Goal: Task Accomplishment & Management: Manage account settings

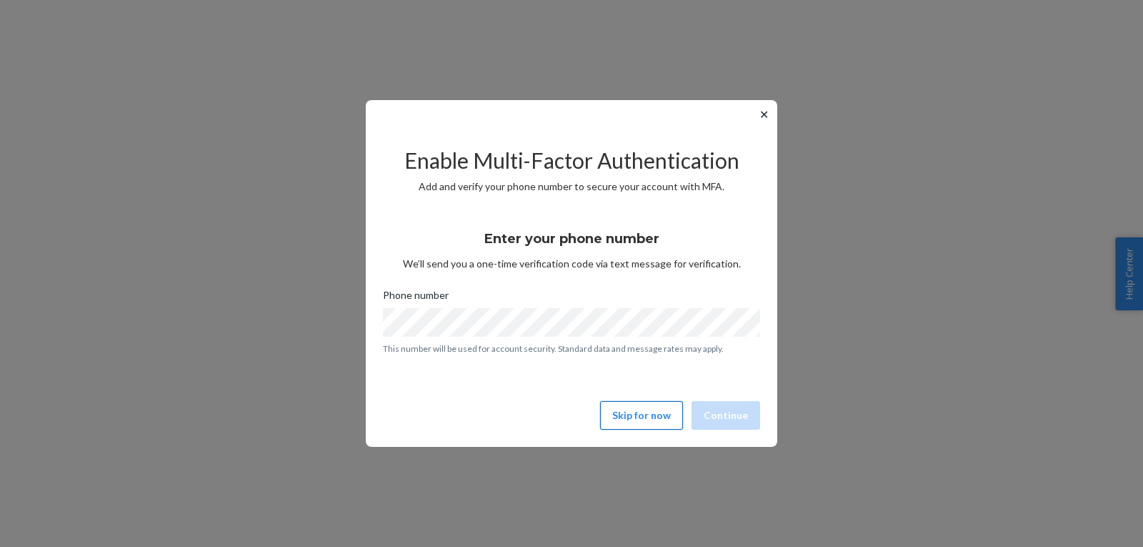
click at [627, 406] on button "Skip for now" at bounding box center [641, 415] width 83 height 29
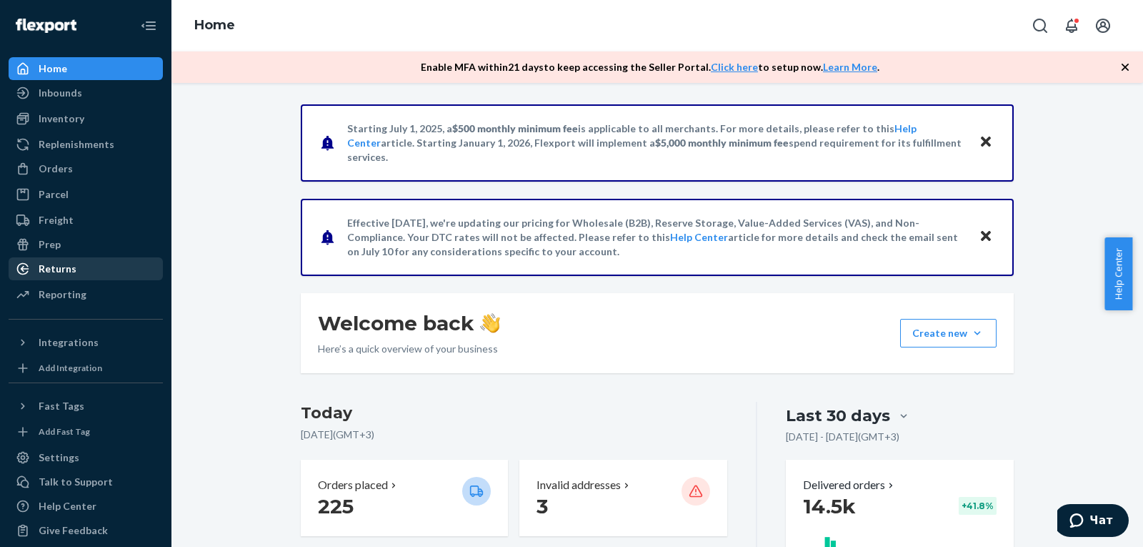
click at [85, 269] on div "Returns" at bounding box center [85, 269] width 151 height 20
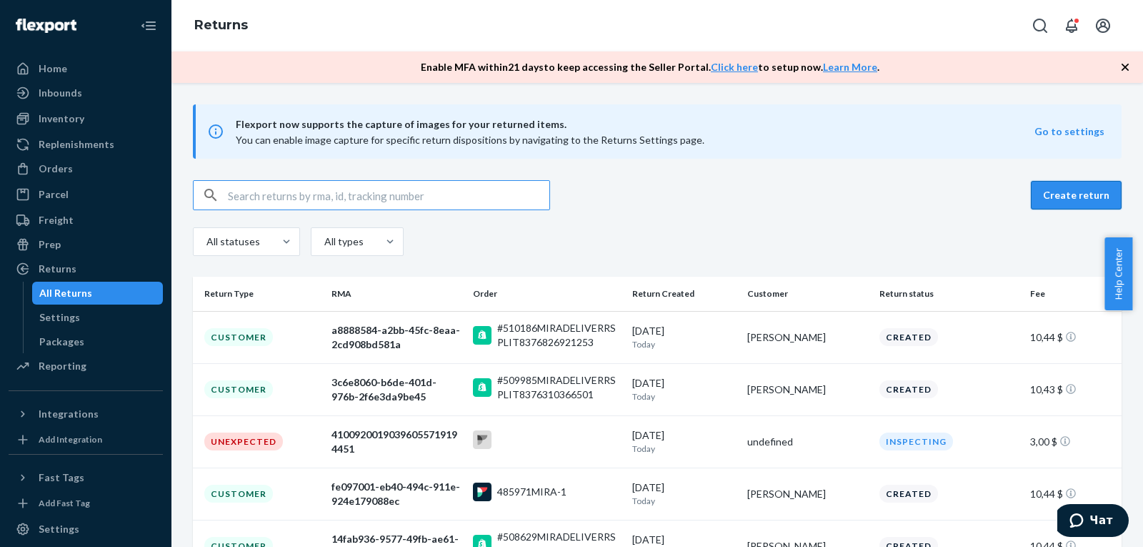
click at [1038, 198] on button "Create return" at bounding box center [1076, 195] width 91 height 29
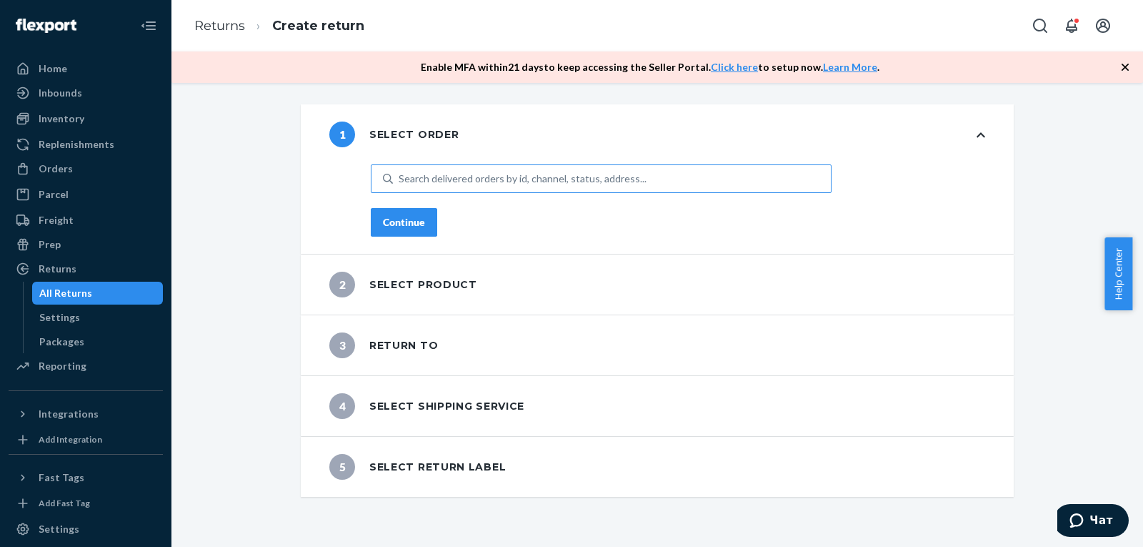
click at [491, 174] on div "Search delivered orders by id, channel, status, address..." at bounding box center [523, 178] width 248 height 14
click at [400, 174] on input "Search delivered orders by id, channel, status, address..." at bounding box center [399, 178] width 1 height 14
paste input "#492017MIRA"
type input "#492017MIRA"
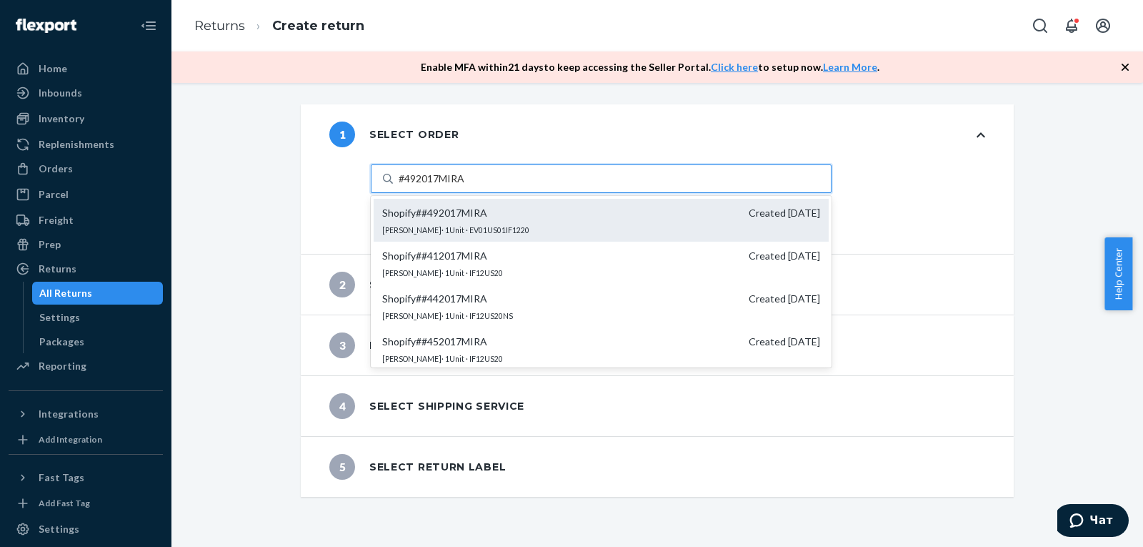
click at [549, 224] on div "Shopify # #492017MIRA Created [DATE] [PERSON_NAME] · 1 Unit · EV01US01IF1220" at bounding box center [601, 220] width 455 height 43
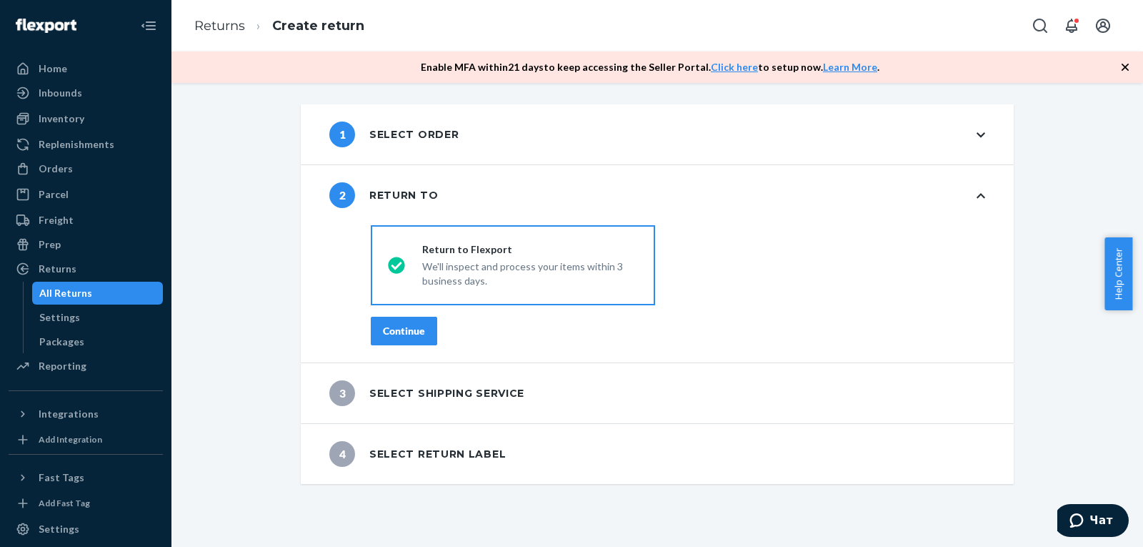
click at [415, 333] on div "Continue" at bounding box center [404, 331] width 42 height 14
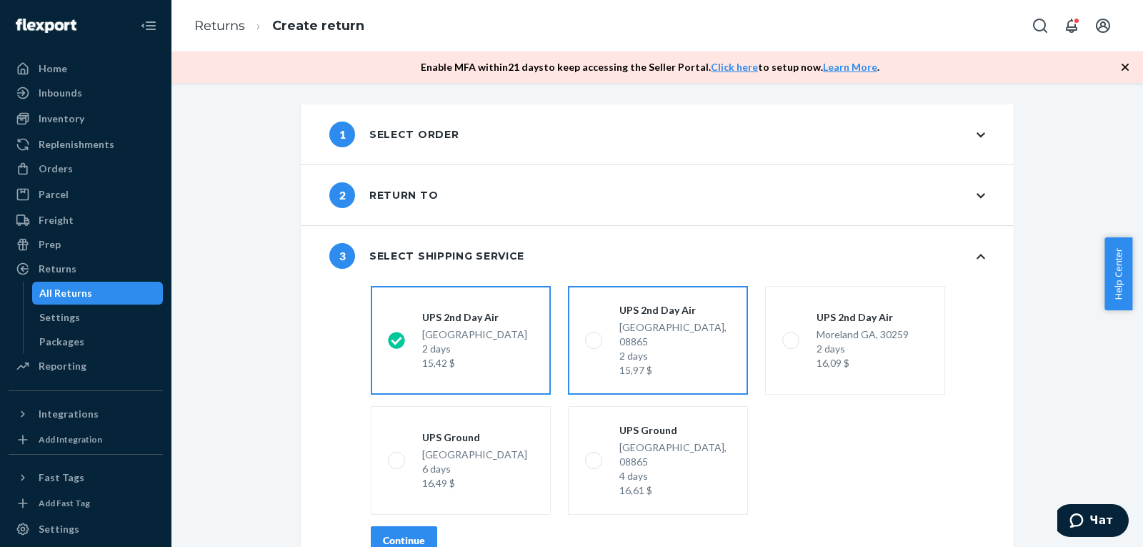
scroll to position [57, 0]
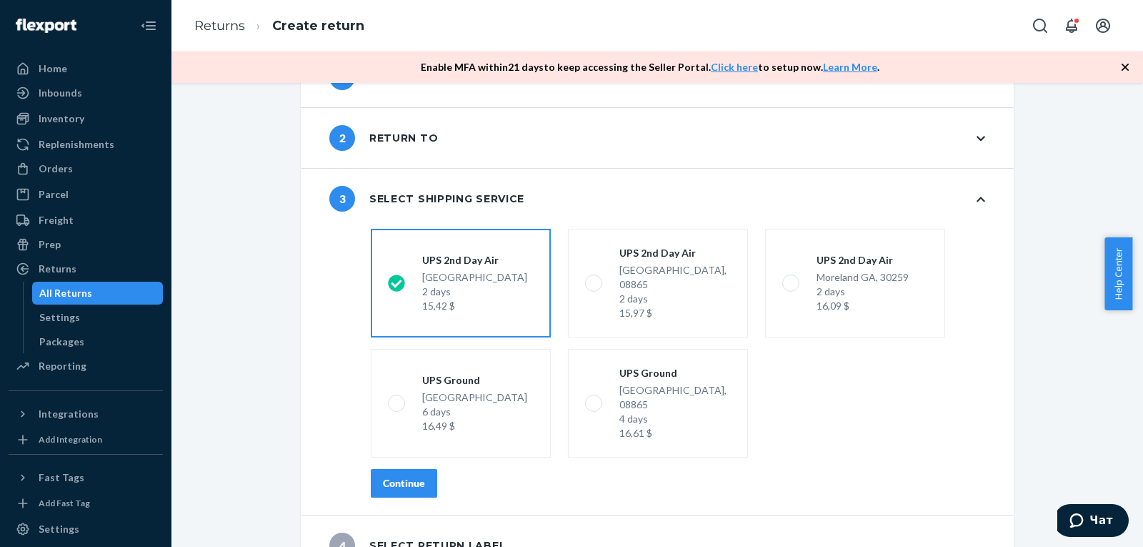
click at [406, 469] on button "Continue" at bounding box center [404, 483] width 66 height 29
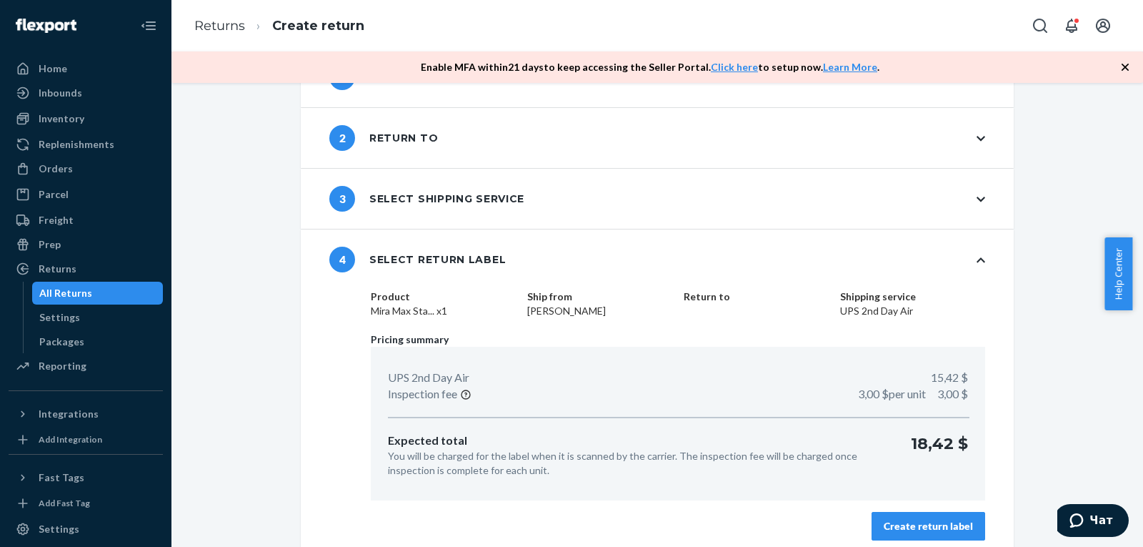
click at [932, 522] on div "Create return label" at bounding box center [928, 526] width 89 height 14
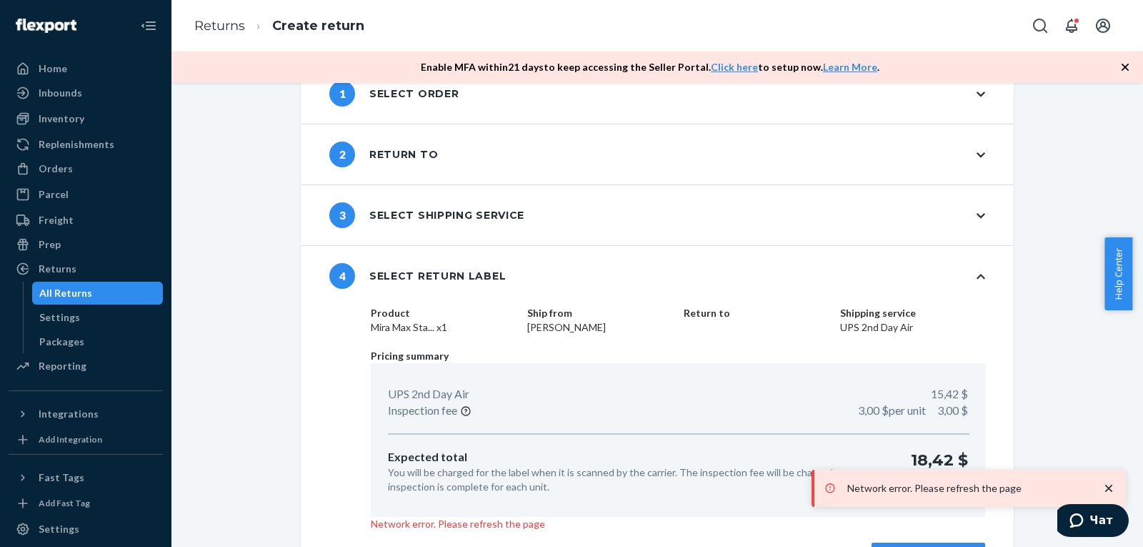
scroll to position [82, 0]
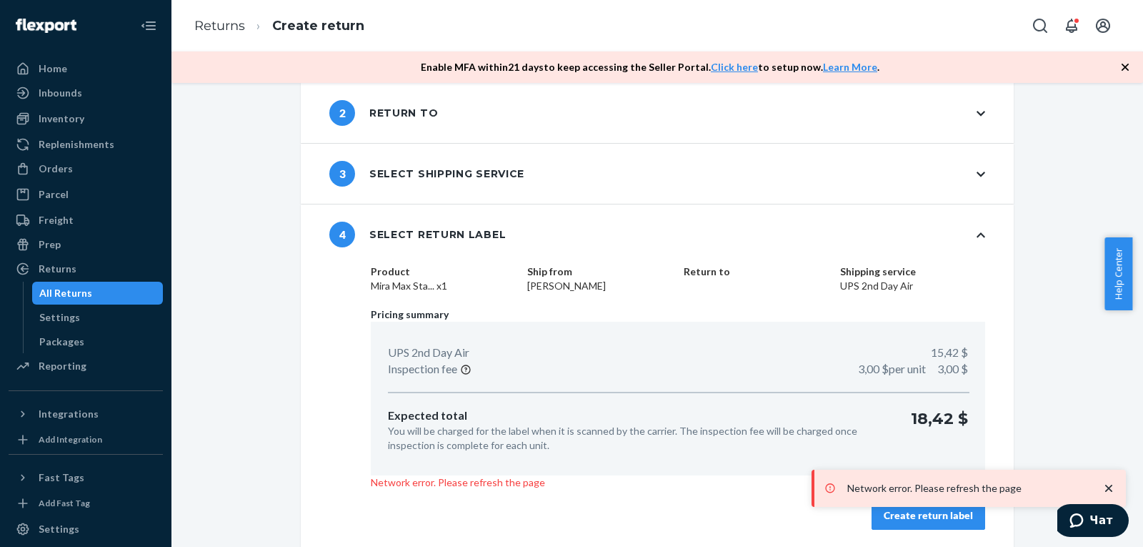
click at [919, 514] on div "Create return label" at bounding box center [928, 515] width 89 height 14
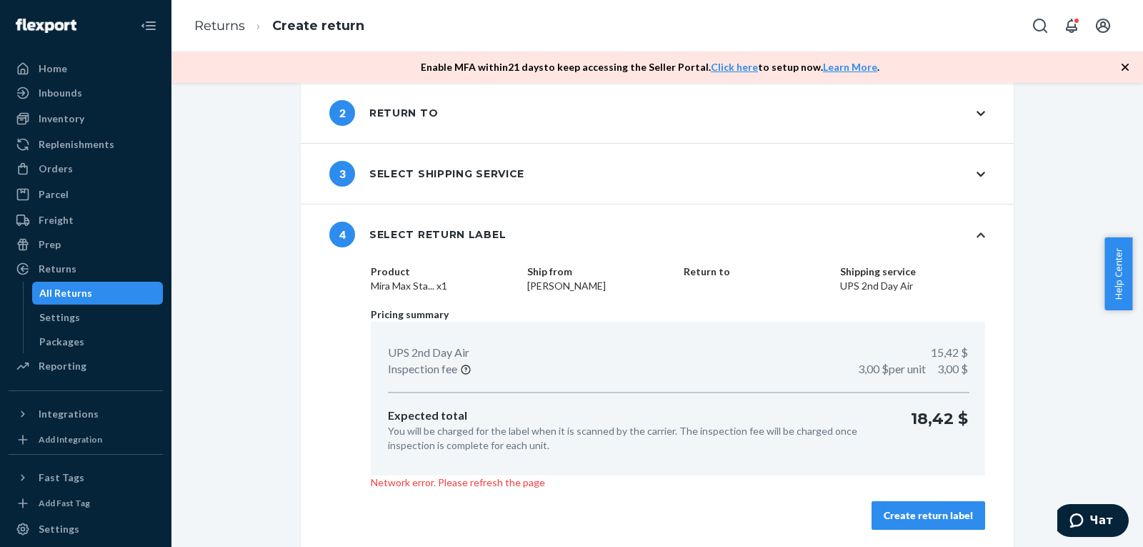
click at [943, 524] on button "Create return label" at bounding box center [929, 515] width 114 height 29
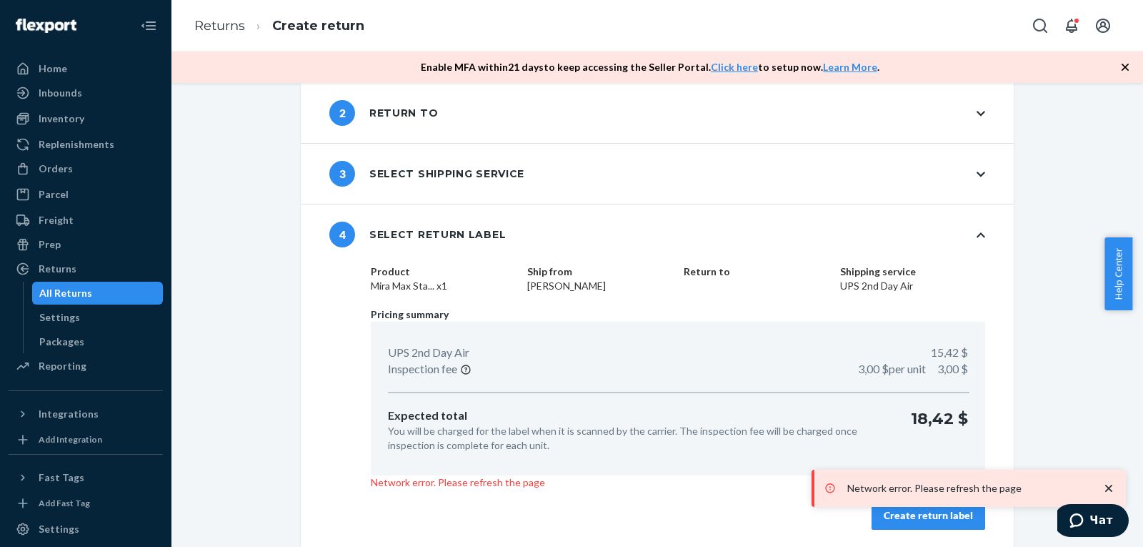
click at [893, 522] on button "Create return label" at bounding box center [929, 515] width 114 height 29
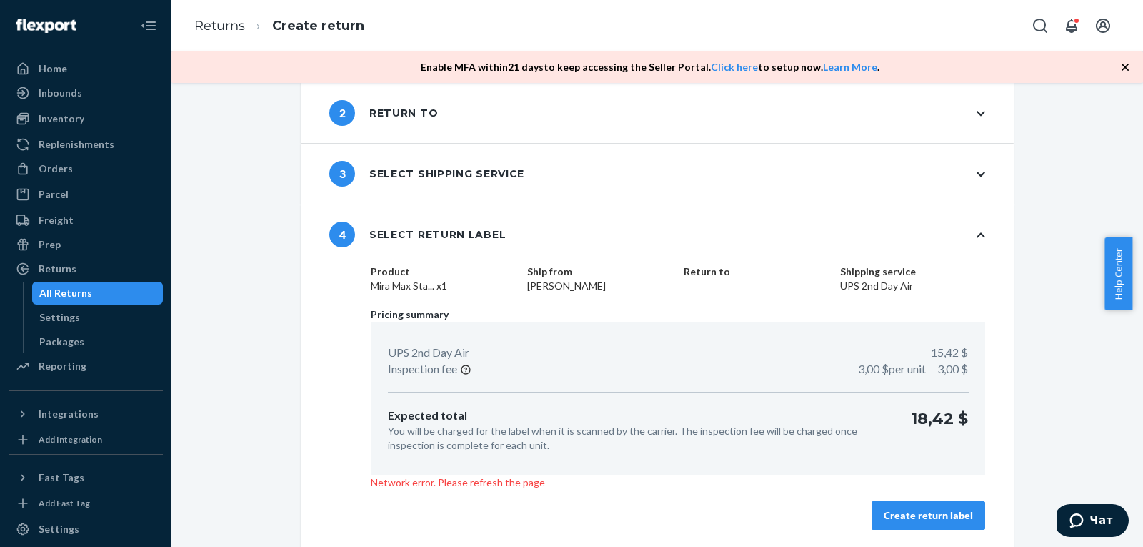
click at [904, 507] on button "Create return label" at bounding box center [929, 515] width 114 height 29
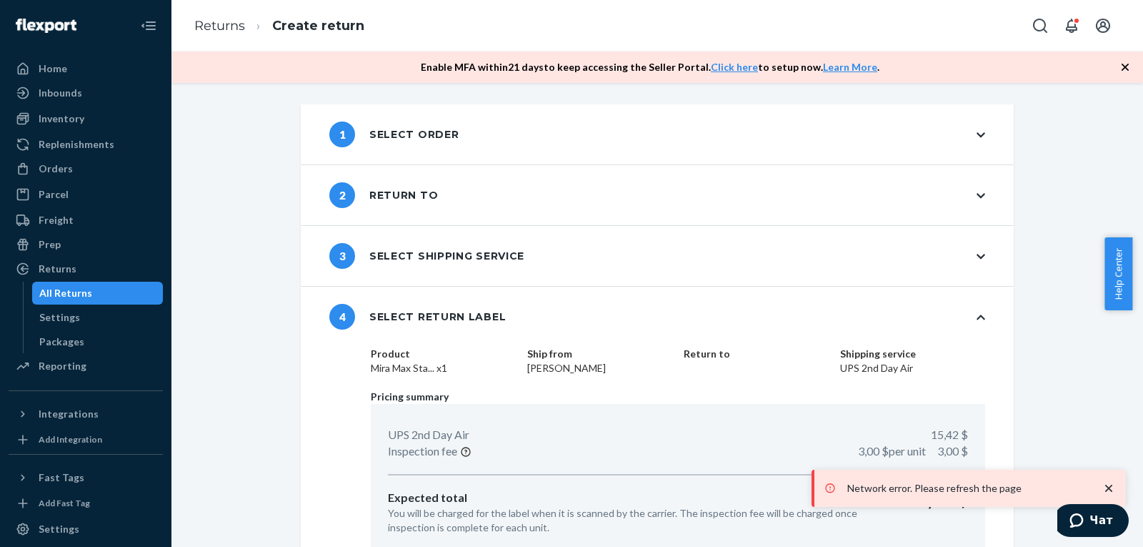
click at [87, 290] on div "All Returns" at bounding box center [65, 293] width 53 height 14
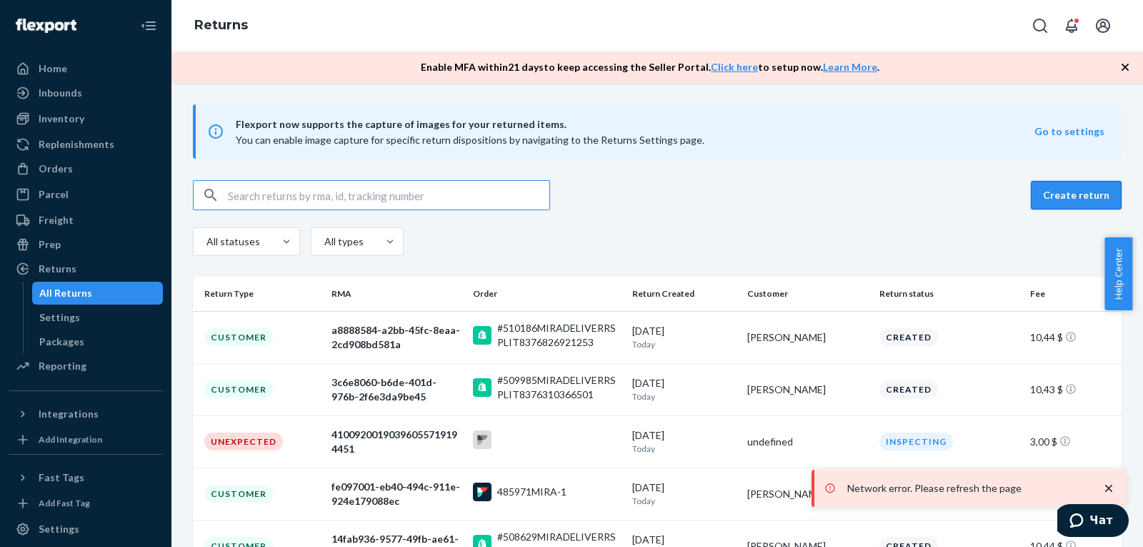
click at [1062, 198] on button "Create return" at bounding box center [1076, 195] width 91 height 29
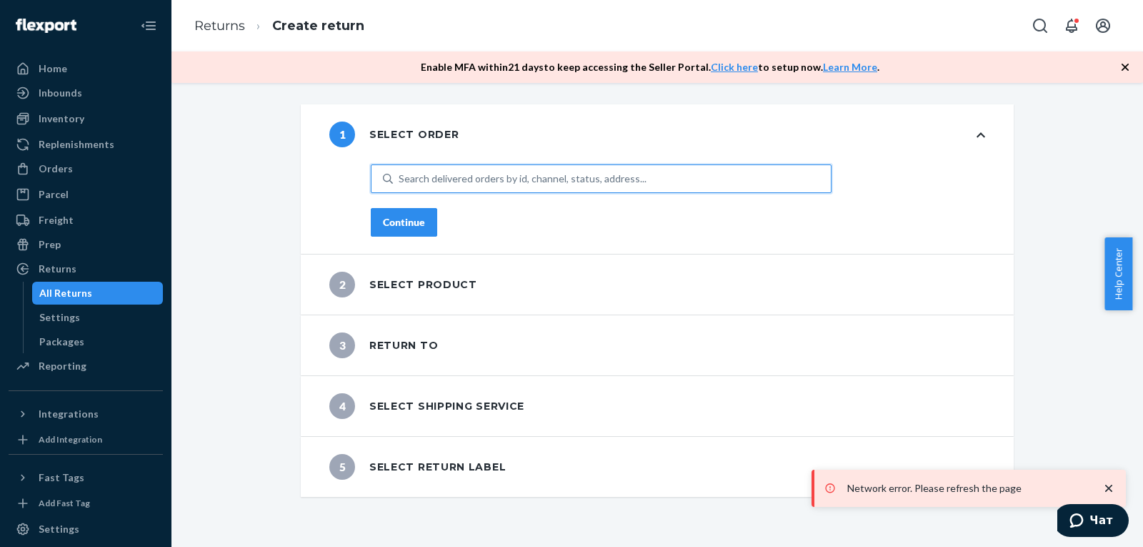
click at [492, 172] on div "Search delivered orders by id, channel, status, address..." at bounding box center [523, 178] width 248 height 14
click at [400, 172] on input "0 results available. Use Up and Down to choose options, press Enter to select t…" at bounding box center [399, 178] width 1 height 14
paste input "#492017MIRA"
type input "#492017MIRA"
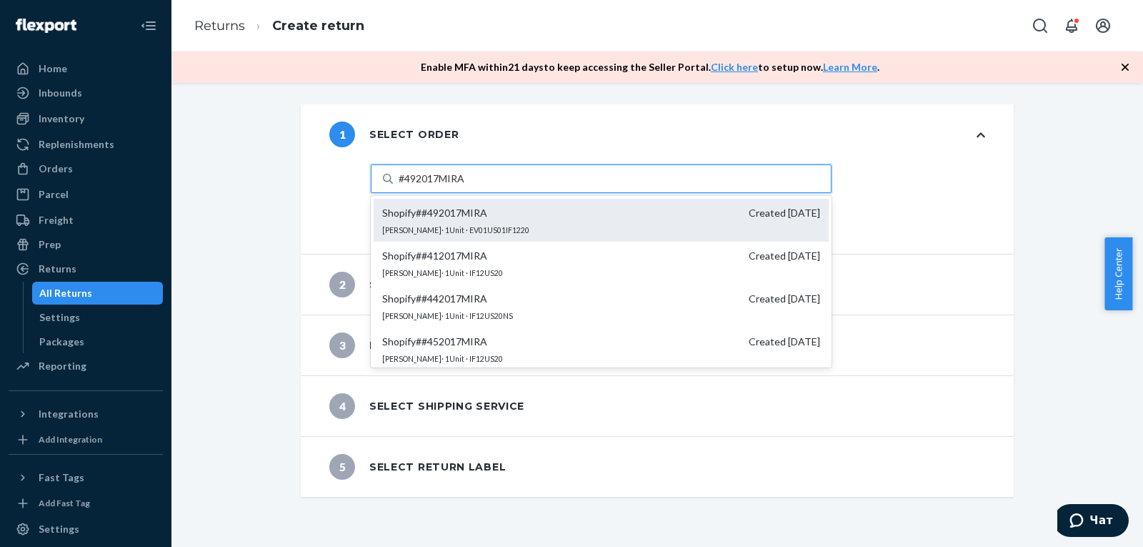
click at [516, 219] on span "Shopify # #492017MIRA Created [DATE]" at bounding box center [601, 213] width 438 height 14
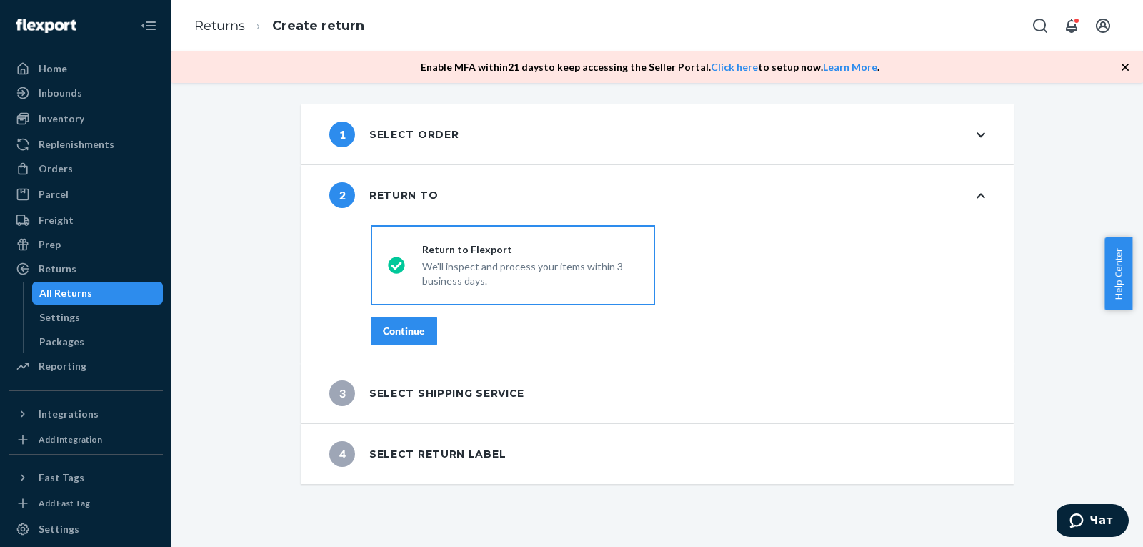
click at [406, 331] on div "Continue" at bounding box center [404, 331] width 42 height 14
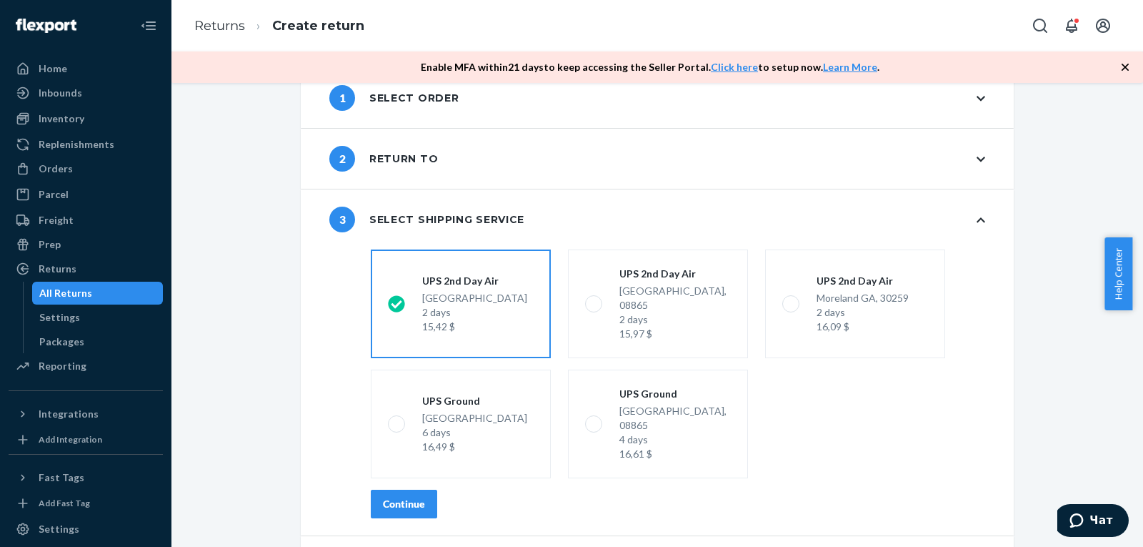
scroll to position [57, 0]
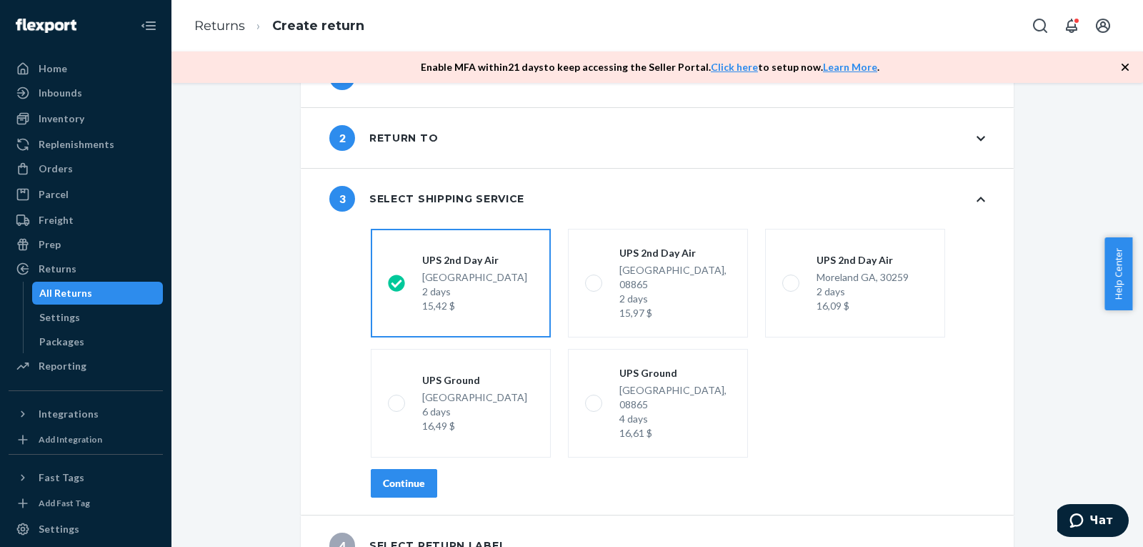
click at [415, 476] on div "Continue" at bounding box center [404, 483] width 42 height 14
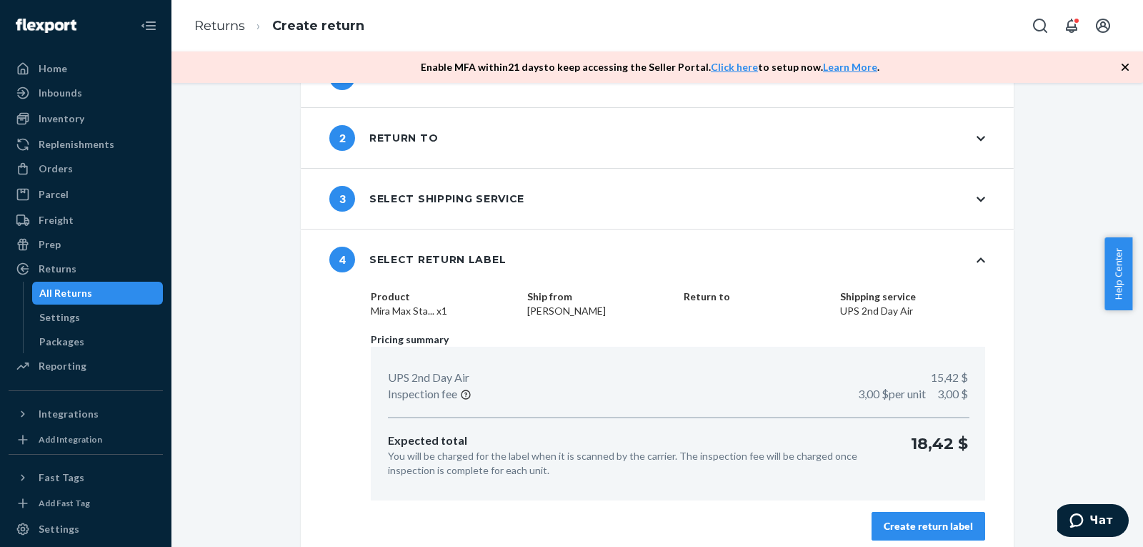
scroll to position [68, 0]
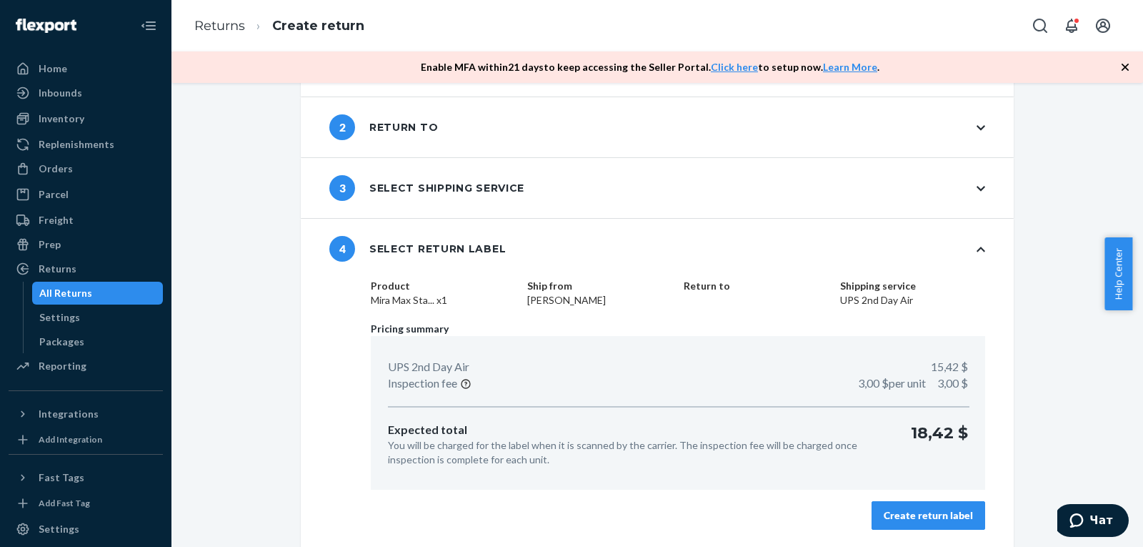
click at [917, 521] on div "Create return label" at bounding box center [928, 515] width 89 height 14
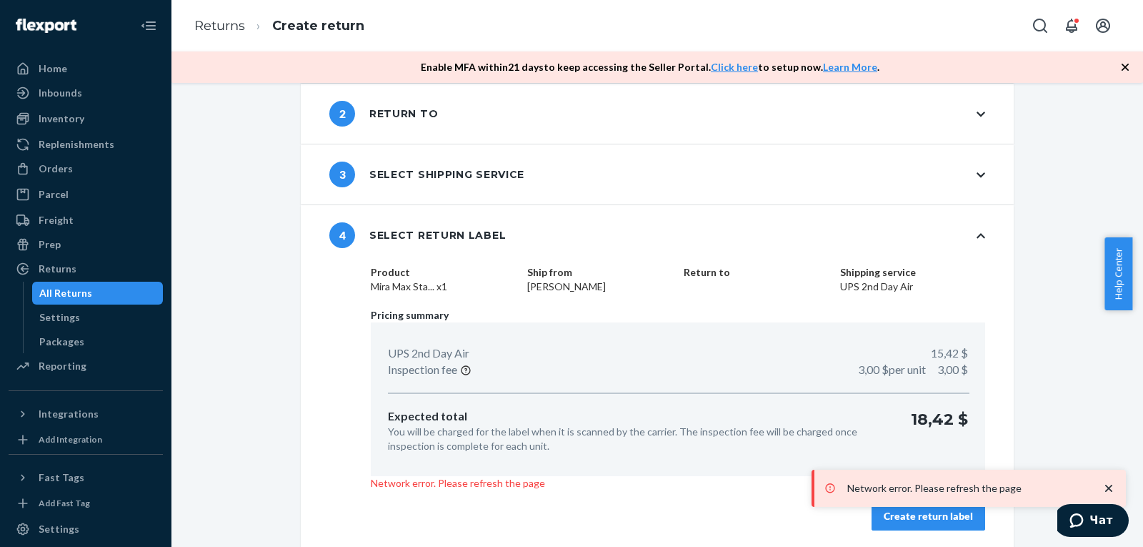
scroll to position [82, 0]
click at [904, 517] on div "Create return label" at bounding box center [928, 515] width 89 height 14
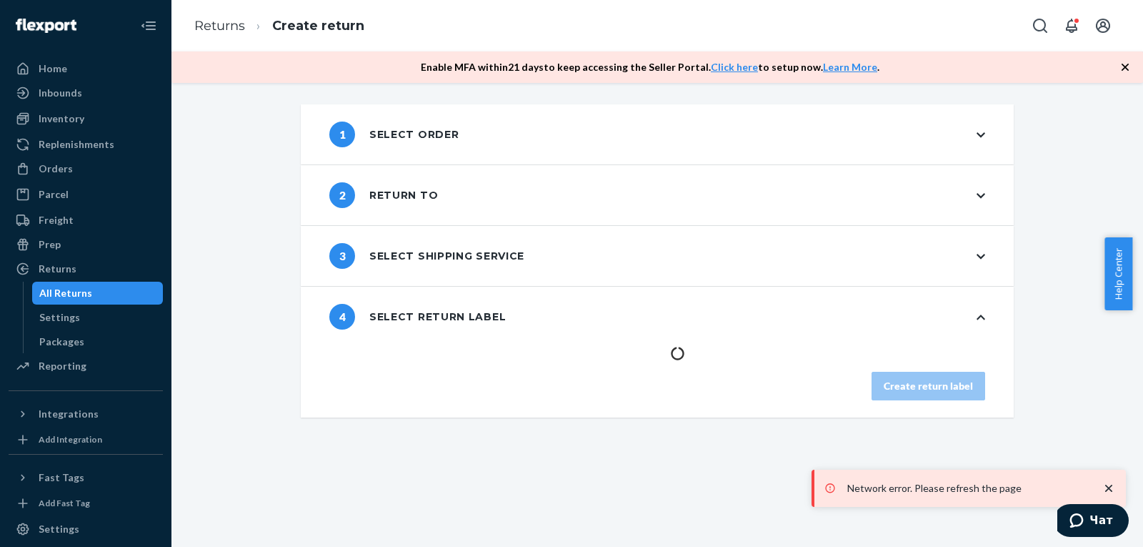
scroll to position [0, 0]
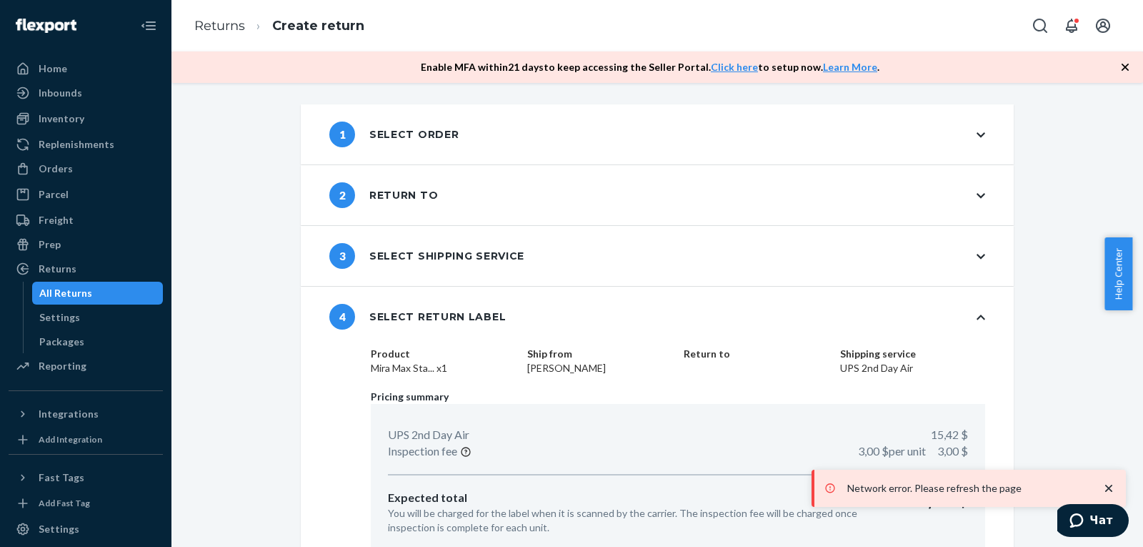
click at [82, 299] on div "All Returns" at bounding box center [65, 293] width 53 height 14
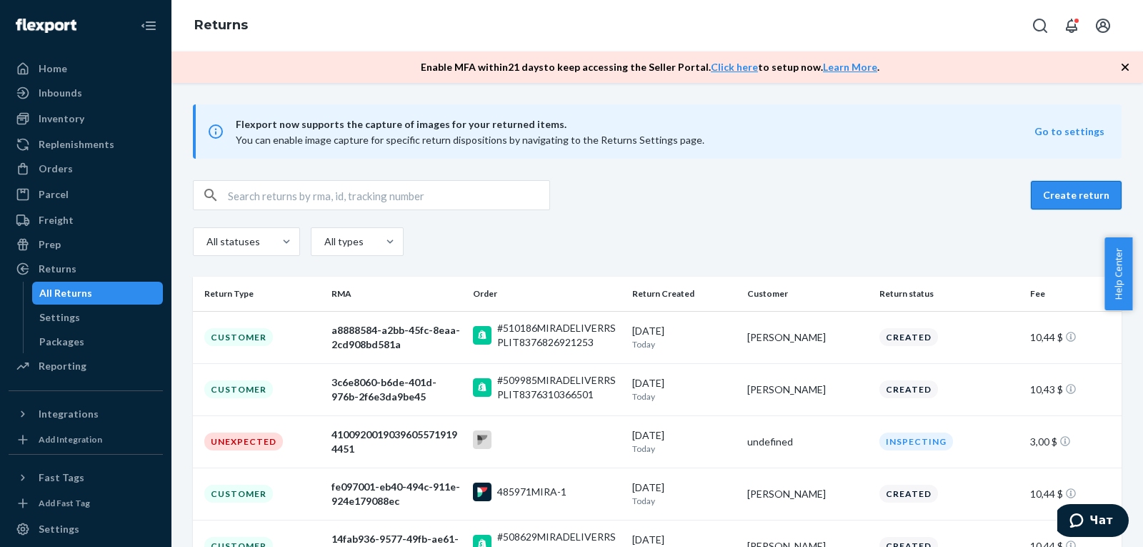
click at [1061, 197] on button "Create return" at bounding box center [1076, 195] width 91 height 29
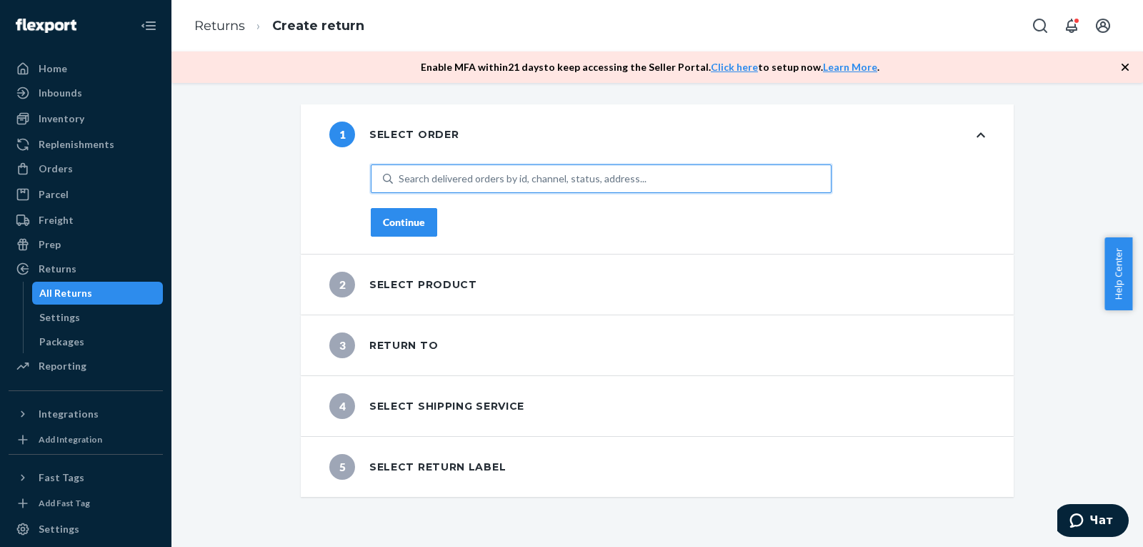
click at [477, 186] on div "Search delivered orders by id, channel, status, address..." at bounding box center [612, 179] width 438 height 26
click at [400, 186] on input "0 results available. Use Up and Down to choose options, press Enter to select t…" at bounding box center [399, 178] width 1 height 14
paste input "513241MIRA"
type input "513241MIRA"
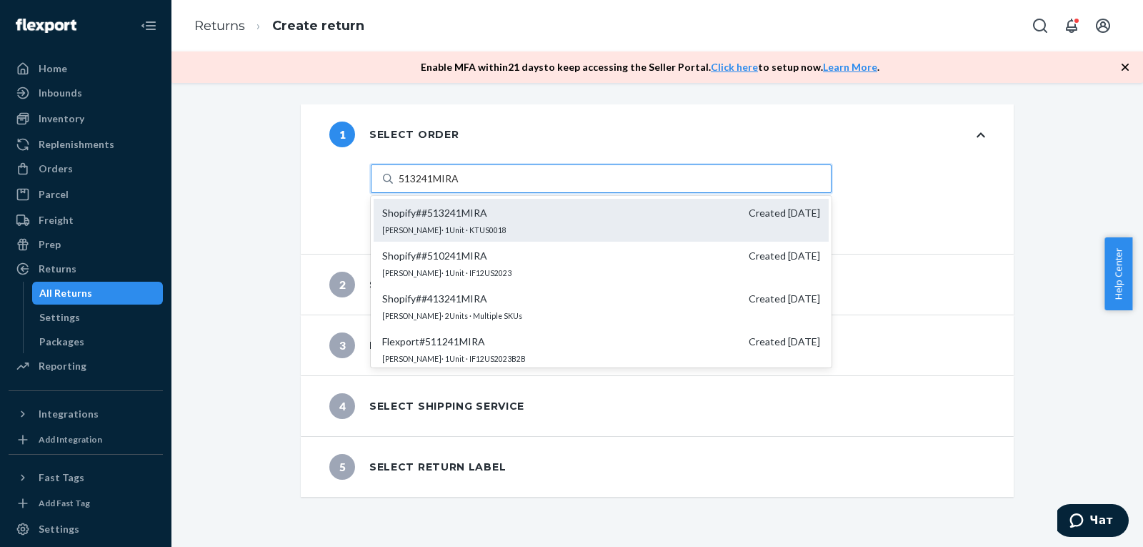
click at [542, 221] on div "Shopify # #513241MIRA Created [DATE] [PERSON_NAME] · 1 Unit · KTUS0018" at bounding box center [601, 220] width 455 height 43
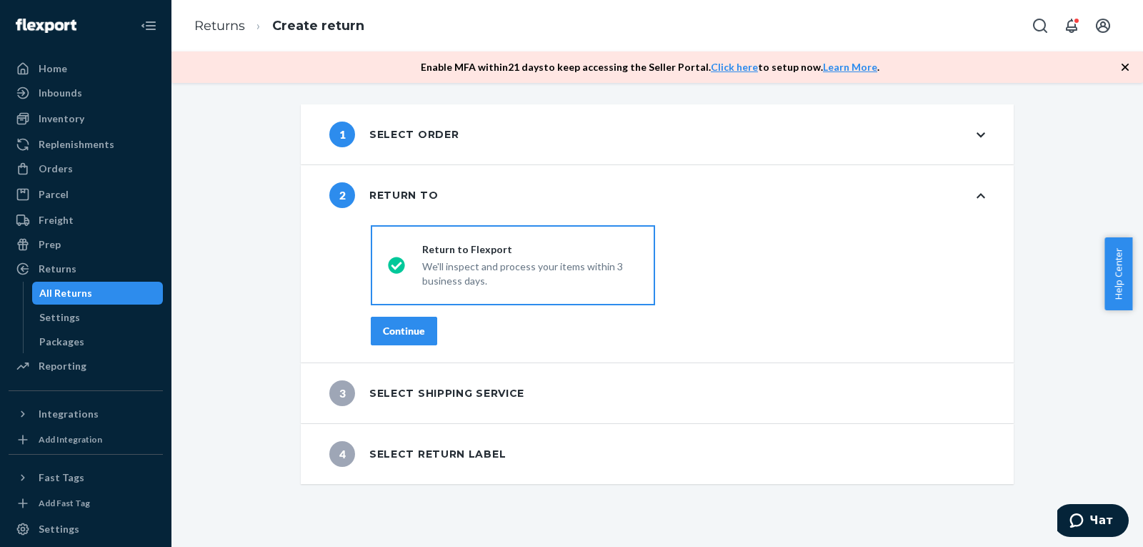
click at [404, 334] on div "Continue" at bounding box center [404, 331] width 42 height 14
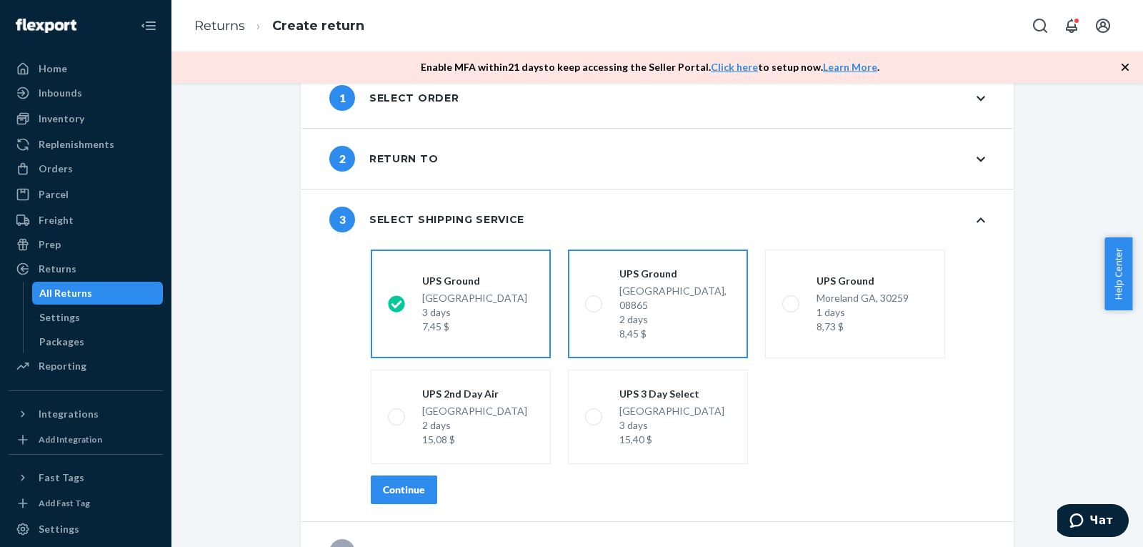
scroll to position [57, 0]
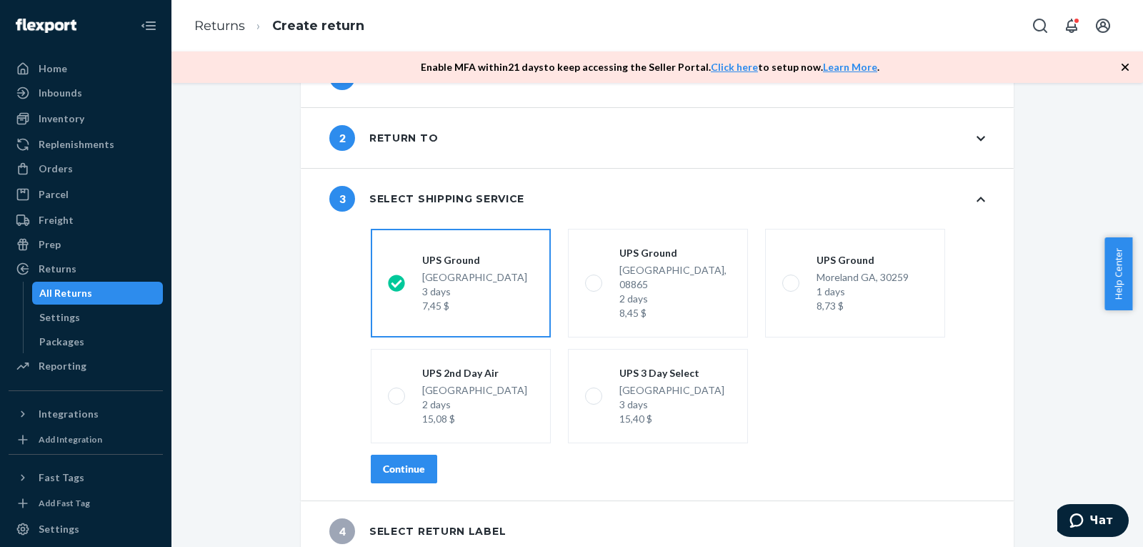
click at [409, 462] on div "Continue" at bounding box center [404, 469] width 42 height 14
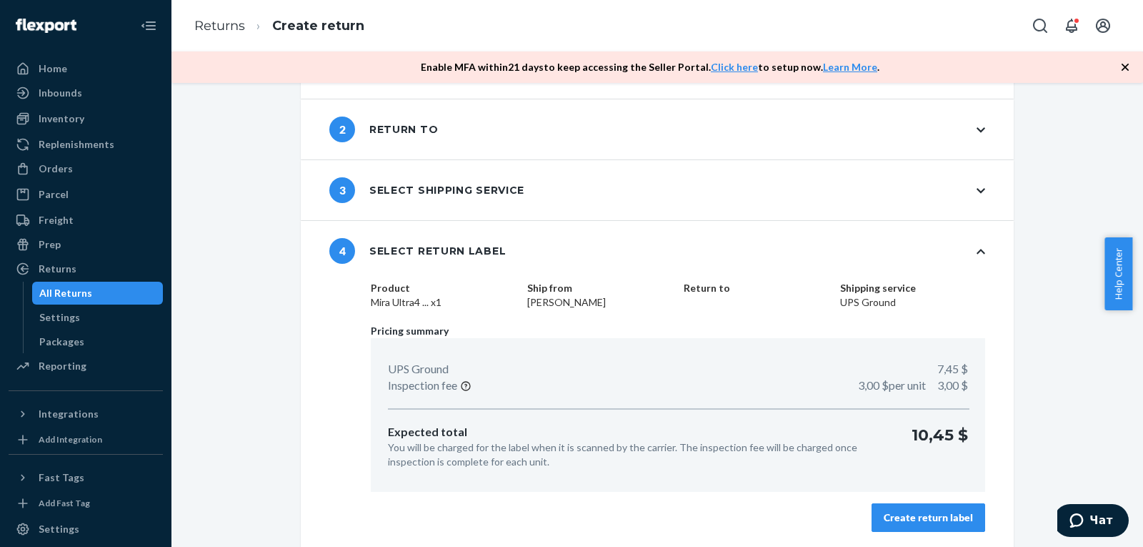
scroll to position [68, 0]
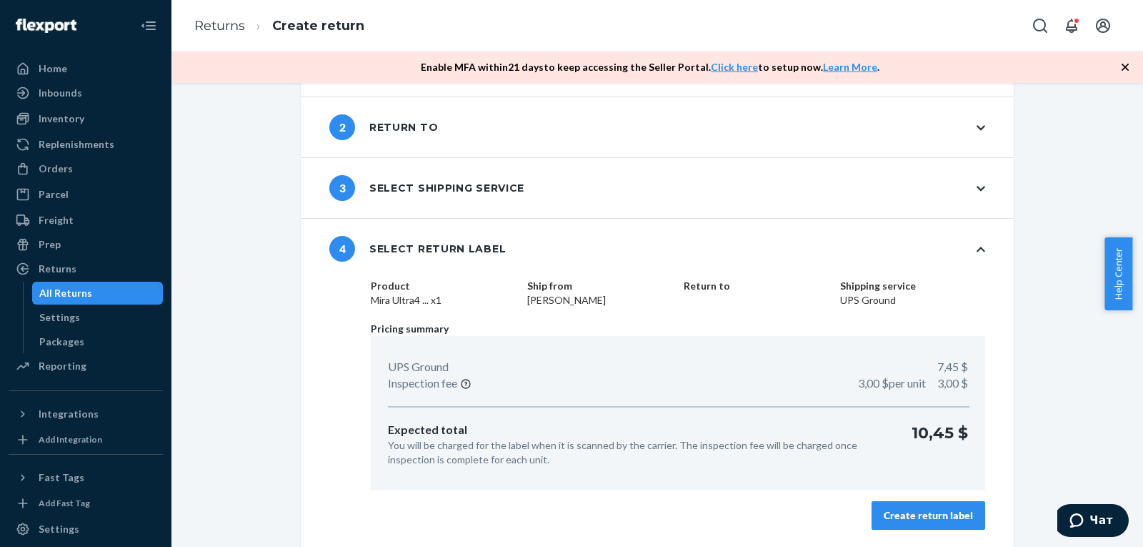
click at [944, 518] on div "Create return label" at bounding box center [928, 515] width 89 height 14
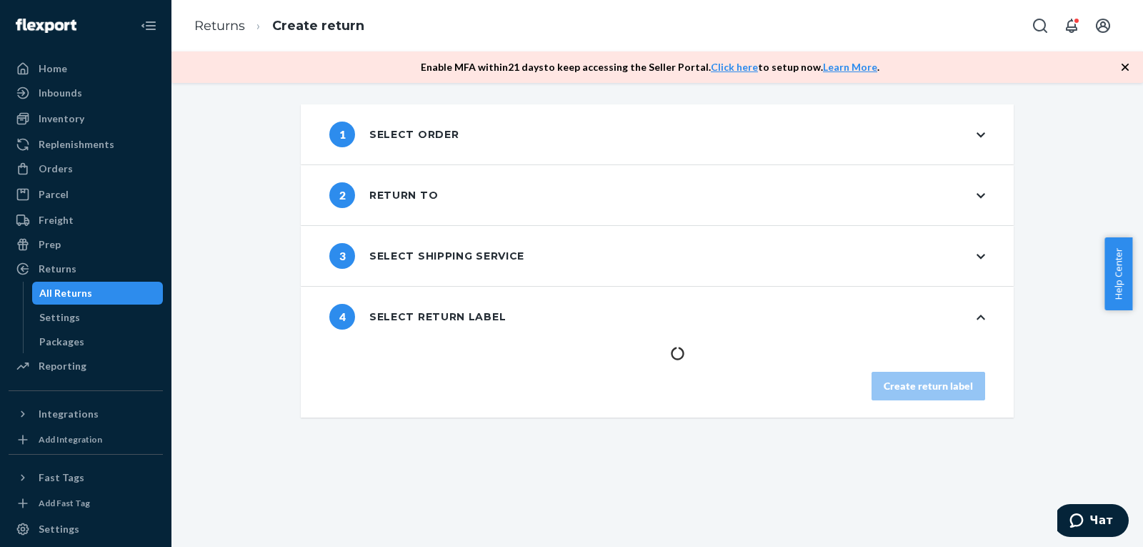
scroll to position [0, 0]
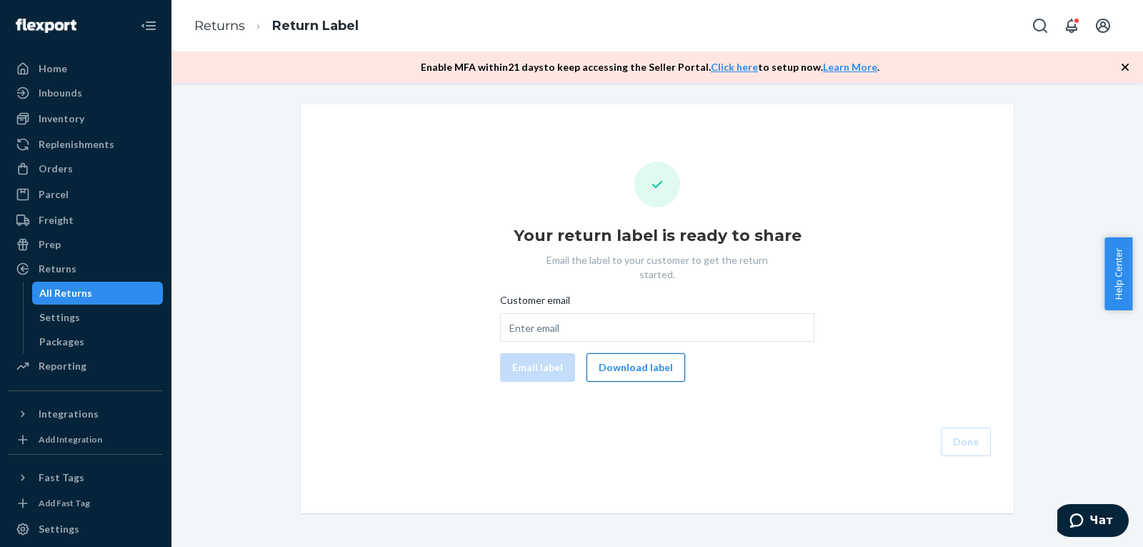
click at [633, 362] on button "Download label" at bounding box center [636, 367] width 99 height 29
